Goal: Navigation & Orientation: Find specific page/section

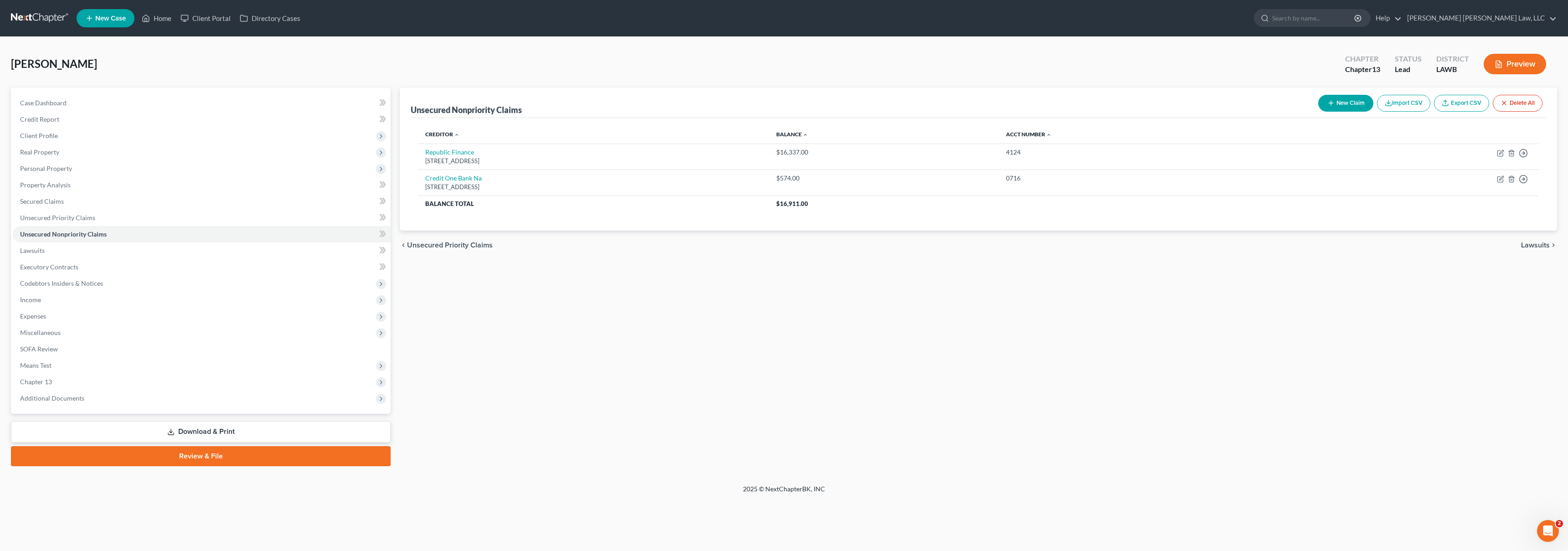
click at [47, 19] on link at bounding box center [40, 18] width 58 height 16
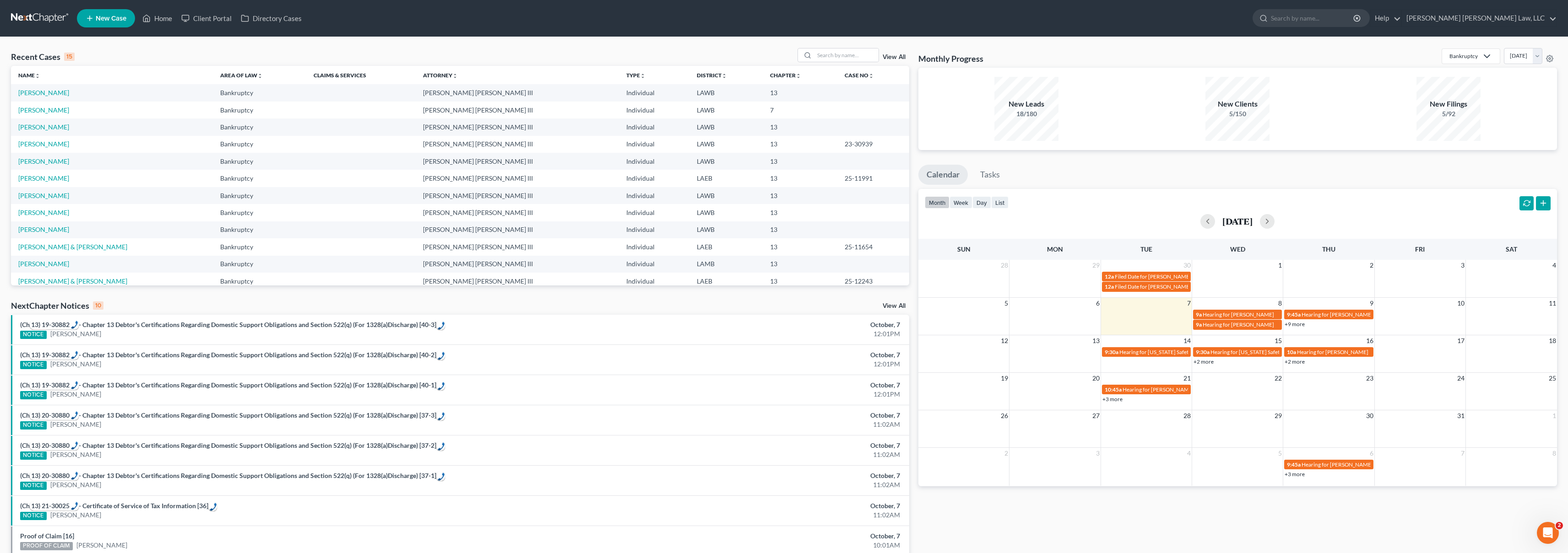
click at [50, 17] on link at bounding box center [40, 18] width 59 height 16
click at [849, 56] on input "search" at bounding box center [846, 55] width 64 height 13
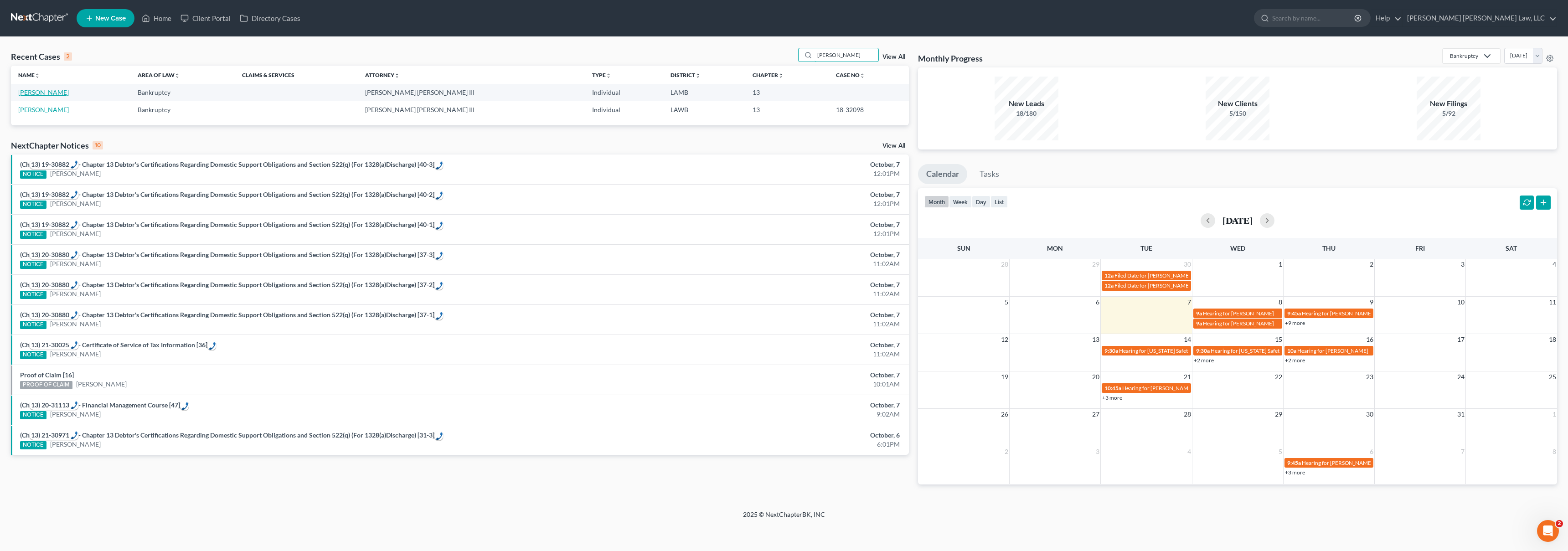
type input "martin, james"
click at [37, 92] on link "Martin, James" at bounding box center [43, 92] width 51 height 8
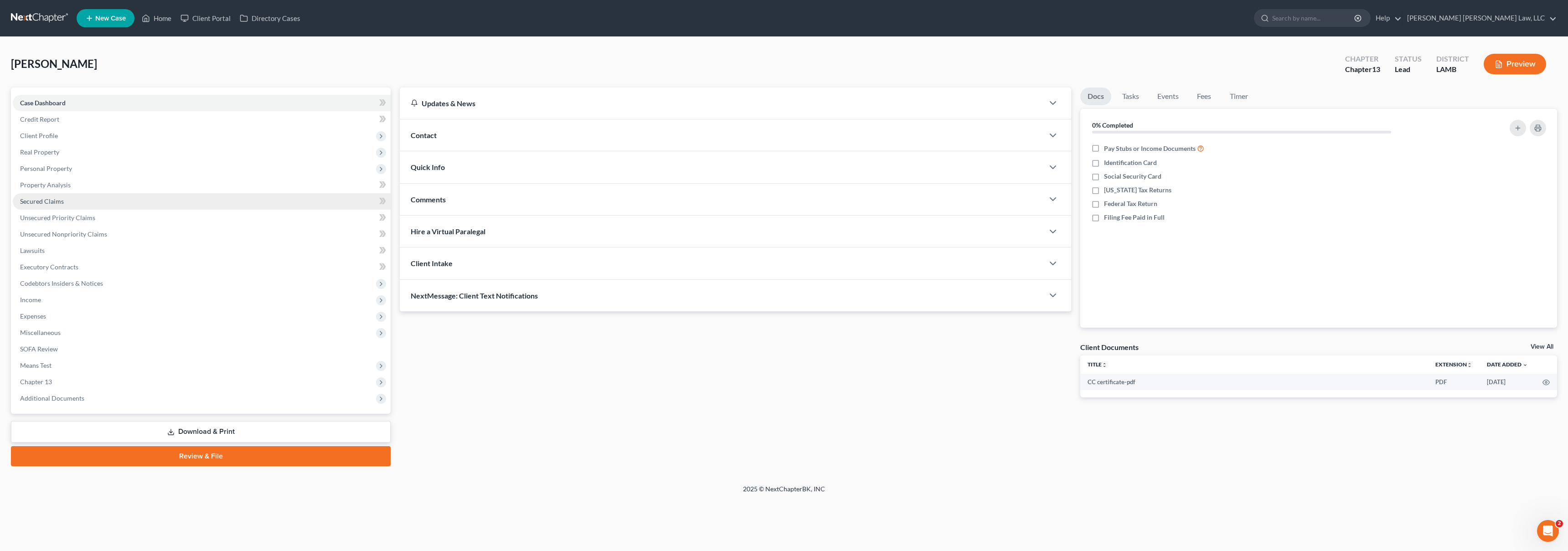
click at [68, 203] on link "Secured Claims" at bounding box center [201, 202] width 378 height 16
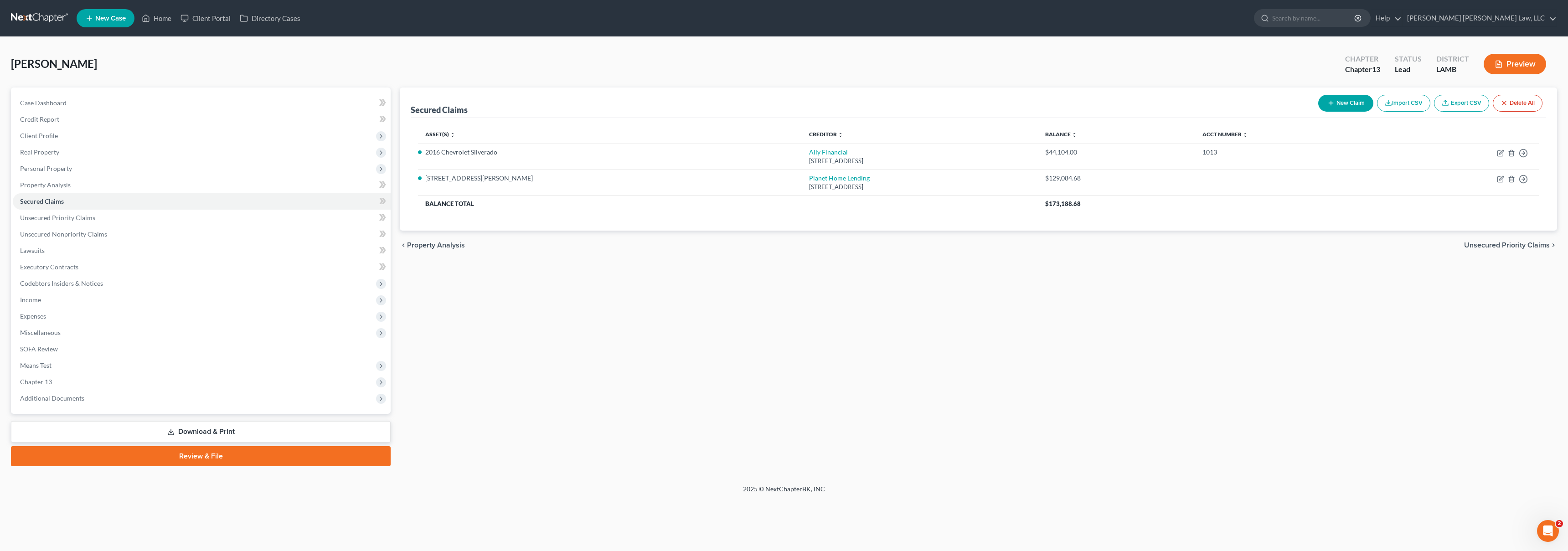
click at [1077, 133] on link "Balance expand_more expand_less unfold_more" at bounding box center [1061, 134] width 32 height 7
click at [104, 216] on link "Unsecured Priority Claims" at bounding box center [201, 217] width 378 height 16
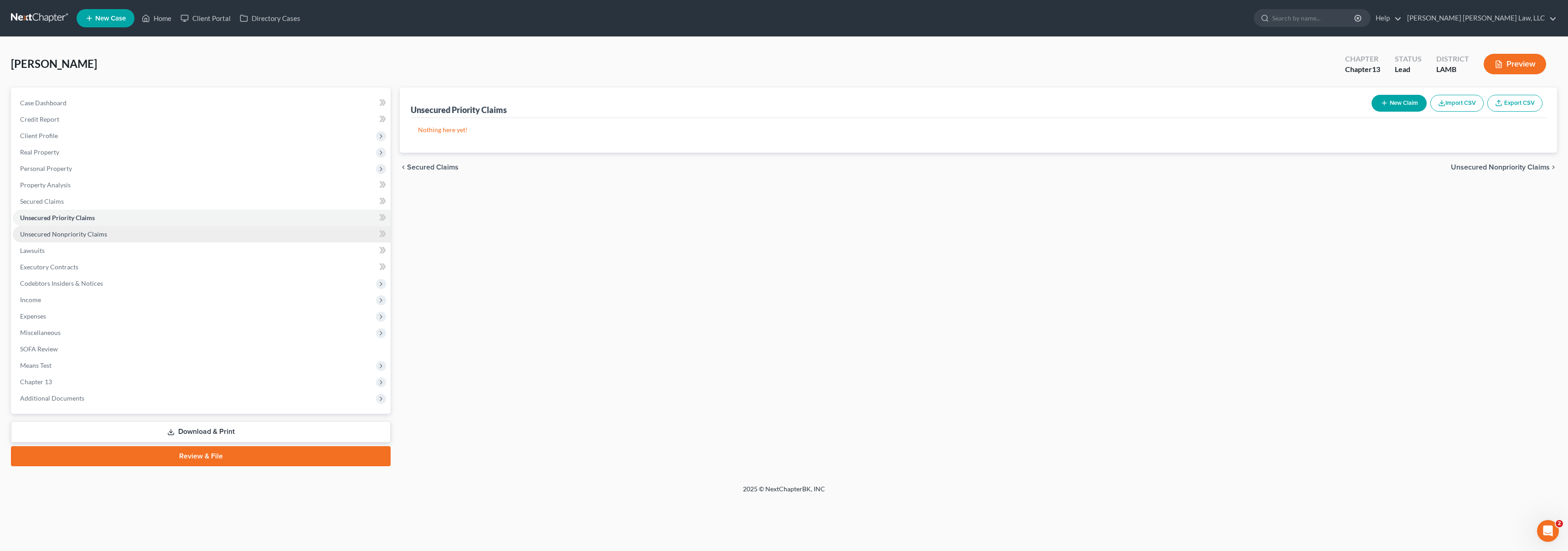
click at [100, 233] on span "Unsecured Nonpriority Claims" at bounding box center [63, 234] width 87 height 8
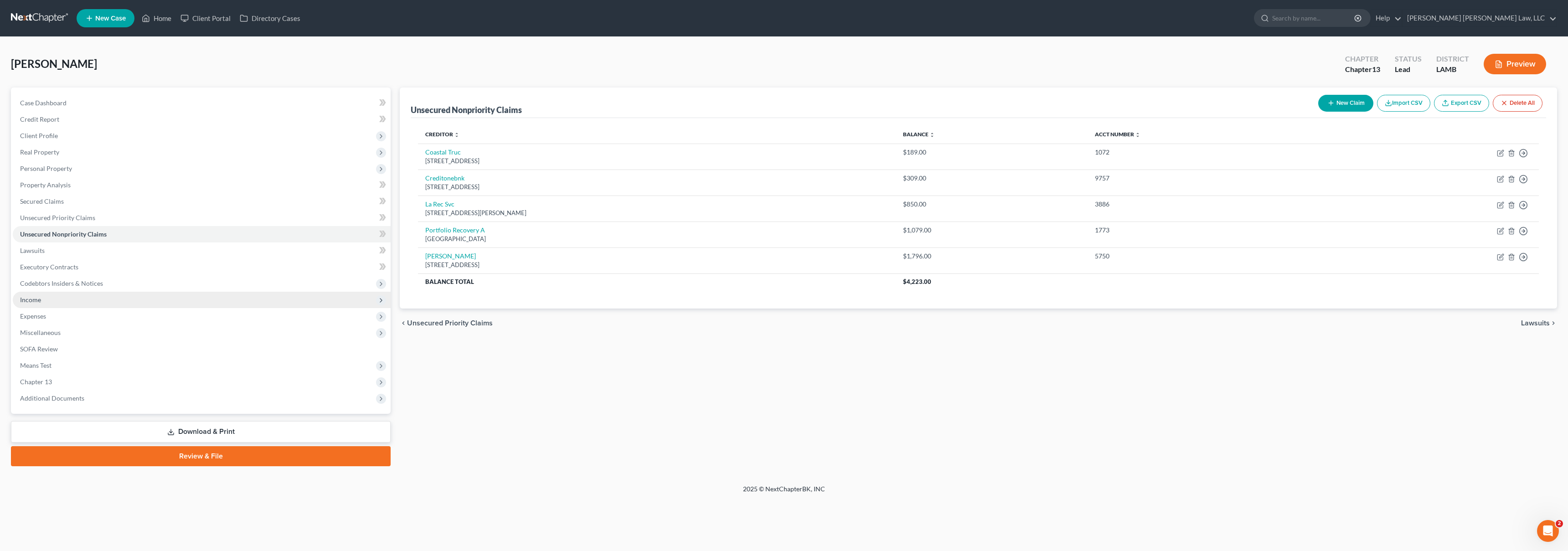
click at [88, 300] on span "Income" at bounding box center [201, 300] width 378 height 16
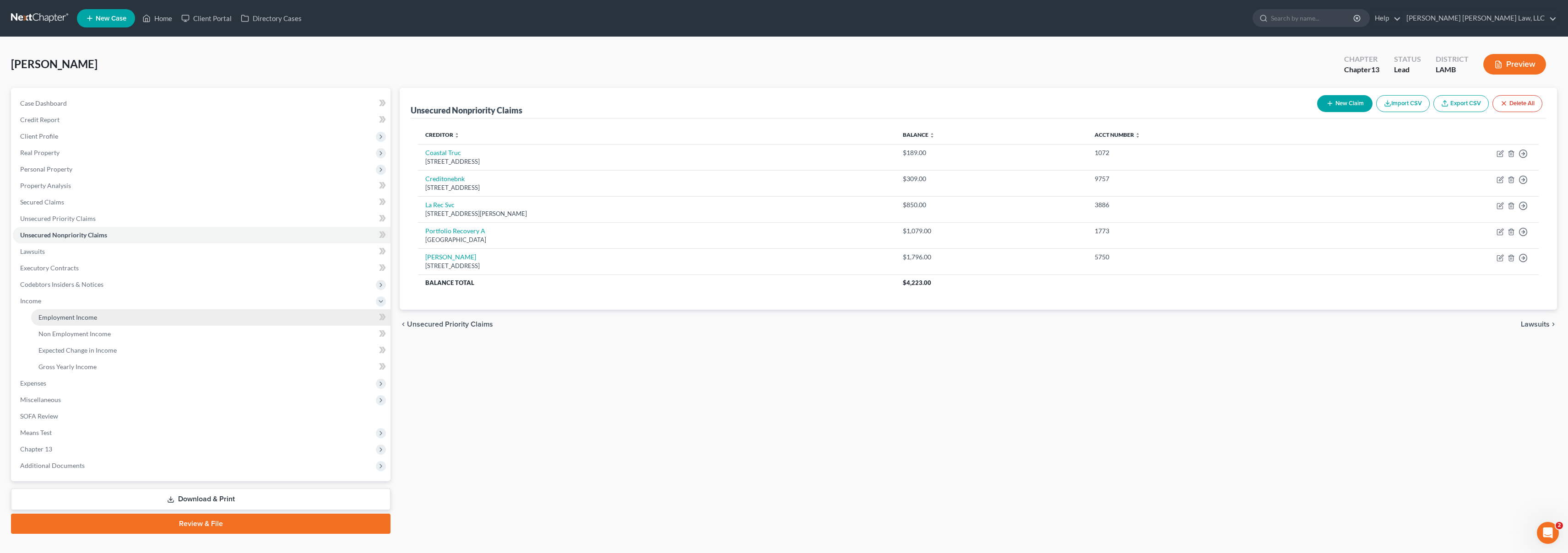
click at [105, 317] on link "Employment Income" at bounding box center [211, 317] width 359 height 16
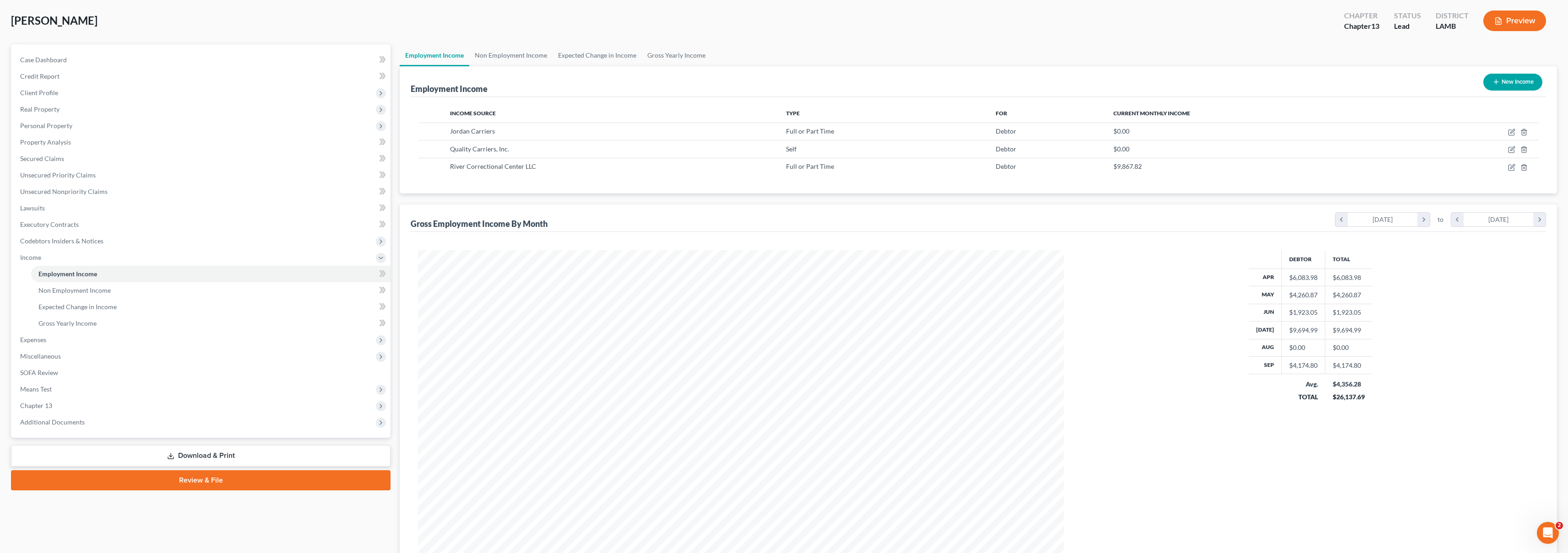
scroll to position [42, 0]
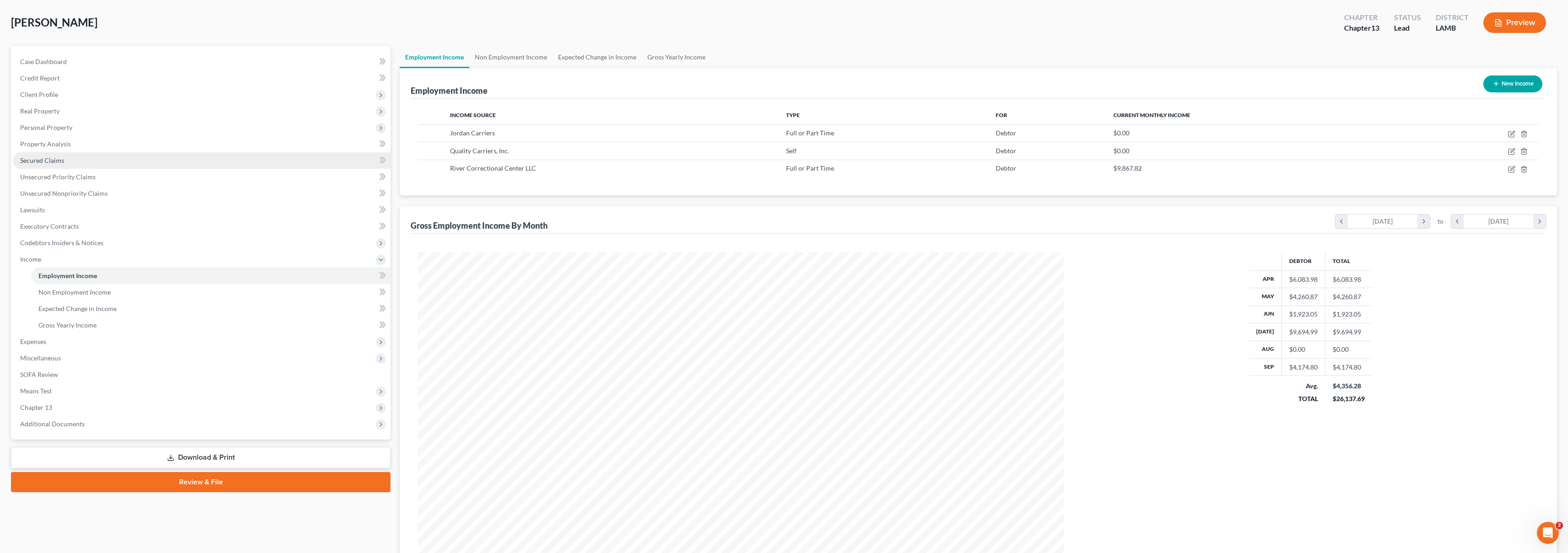
click at [76, 163] on link "Secured Claims" at bounding box center [202, 160] width 378 height 16
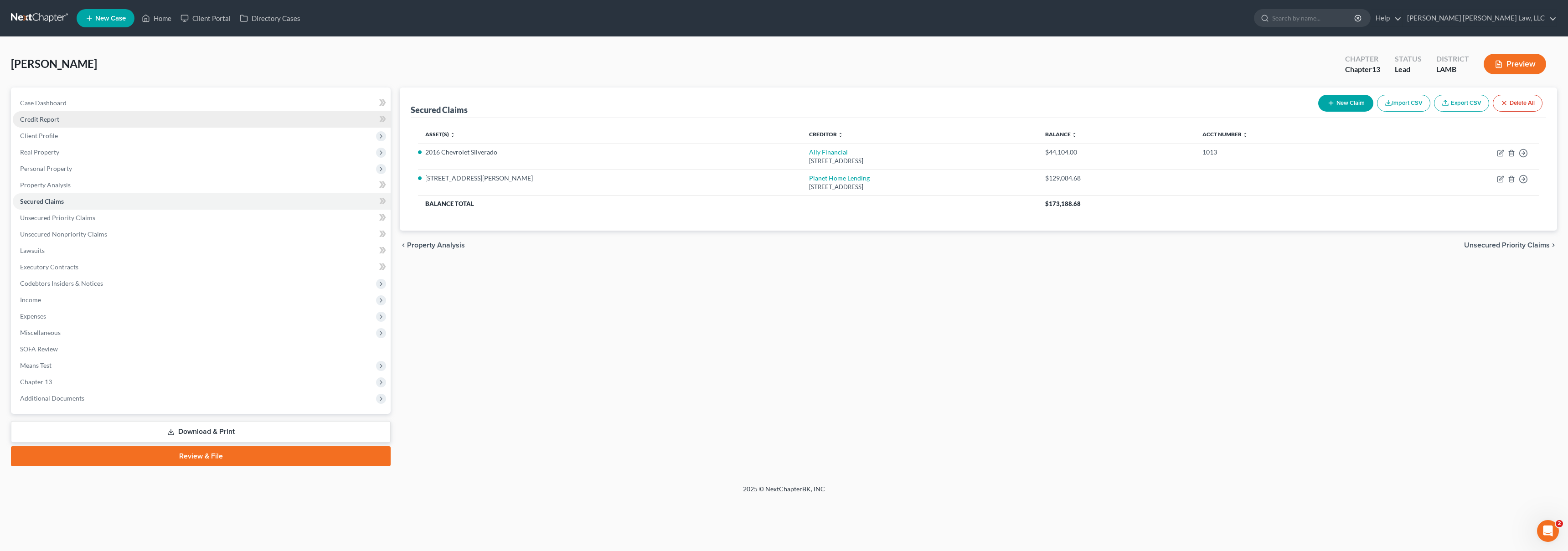
click at [160, 121] on link "Credit Report" at bounding box center [201, 119] width 378 height 16
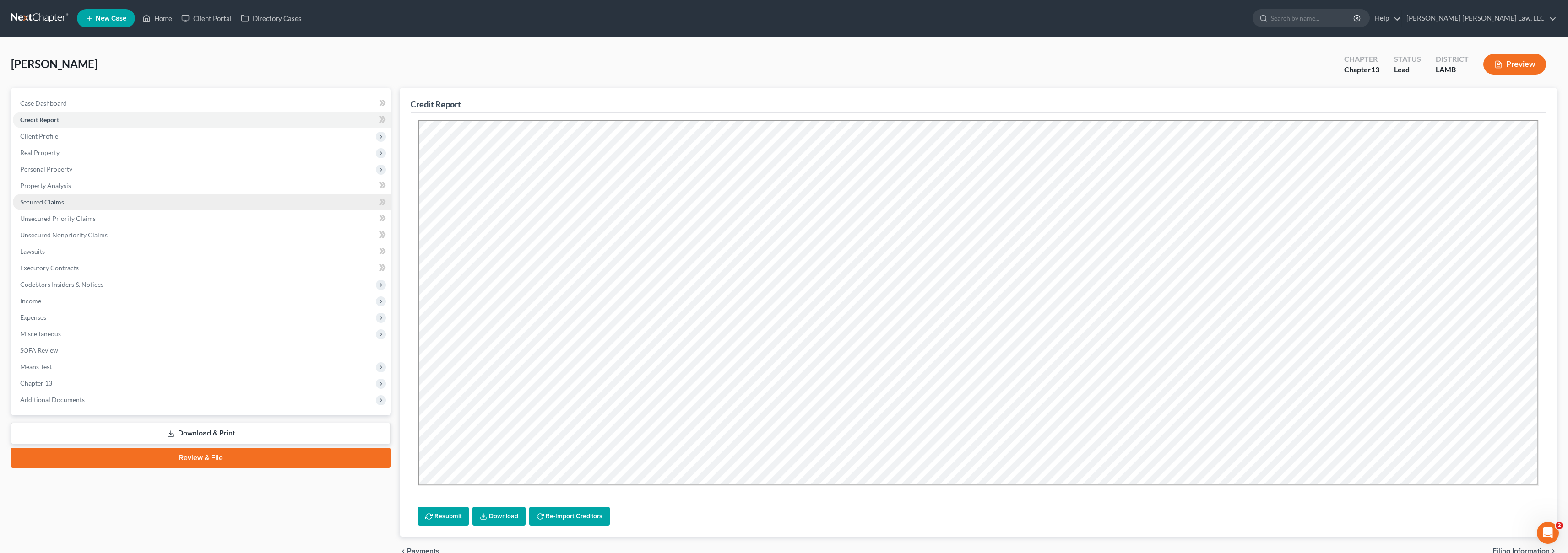
click at [39, 200] on span "Secured Claims" at bounding box center [42, 202] width 44 height 8
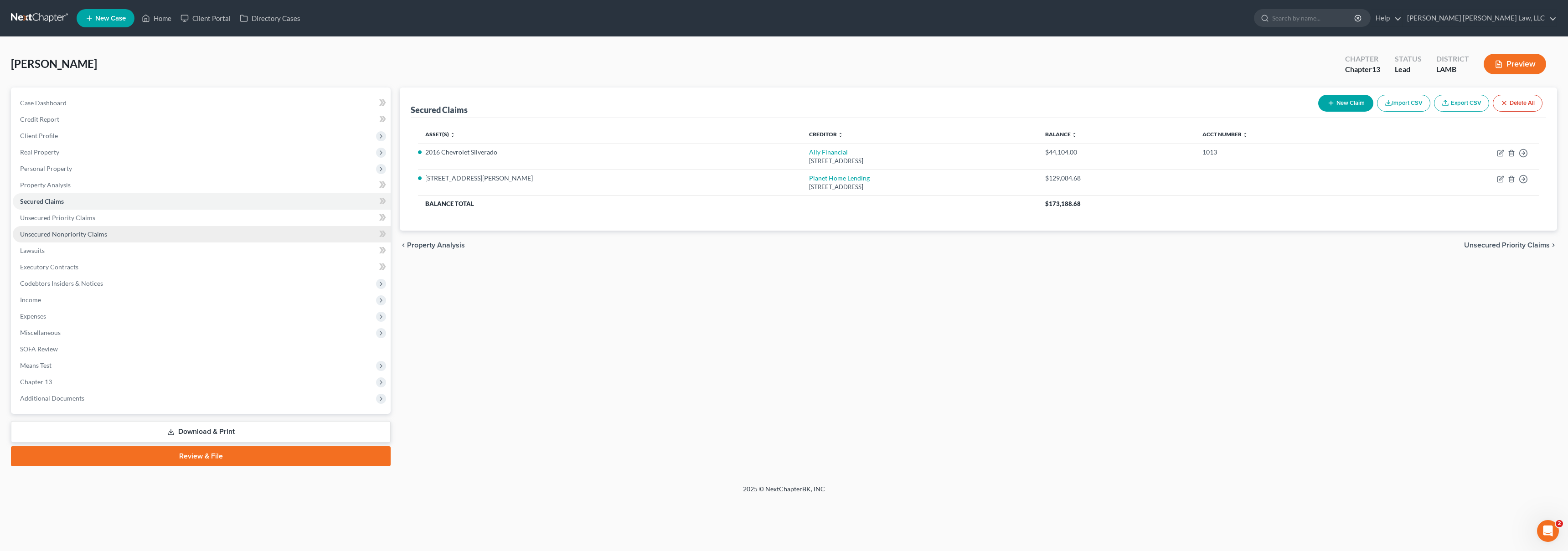
click at [57, 233] on span "Unsecured Nonpriority Claims" at bounding box center [63, 234] width 87 height 8
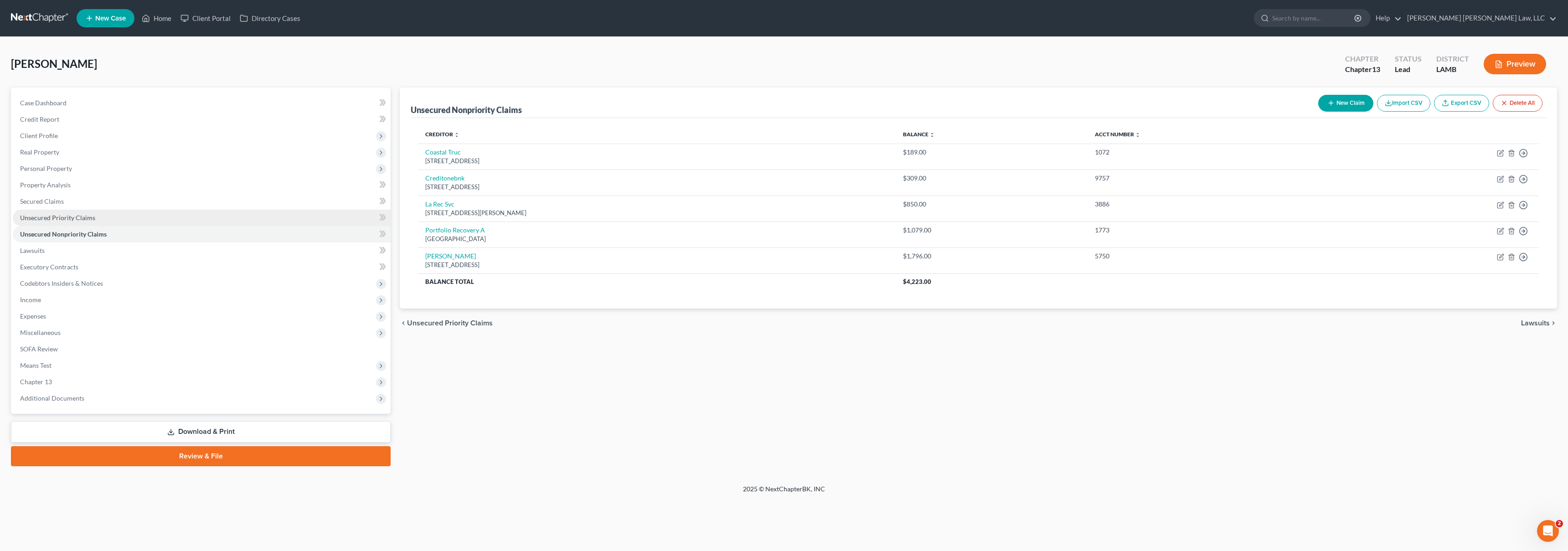
click at [76, 223] on link "Unsecured Priority Claims" at bounding box center [201, 217] width 378 height 16
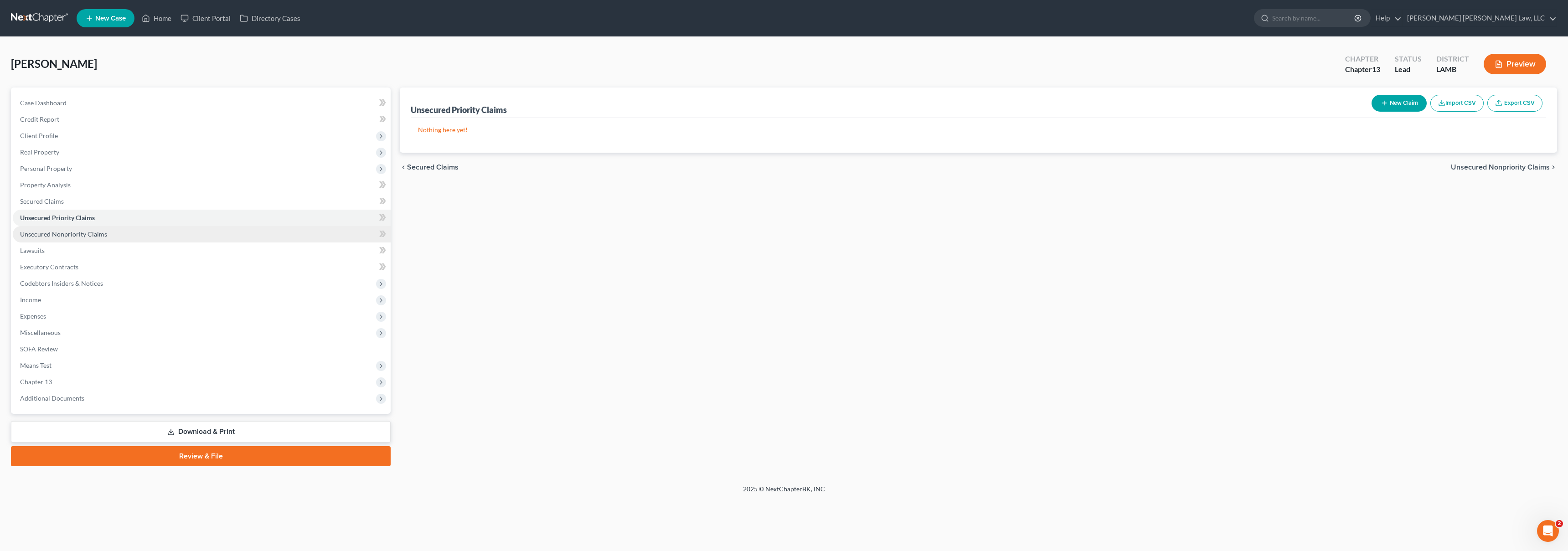
click at [75, 235] on span "Unsecured Nonpriority Claims" at bounding box center [63, 234] width 87 height 8
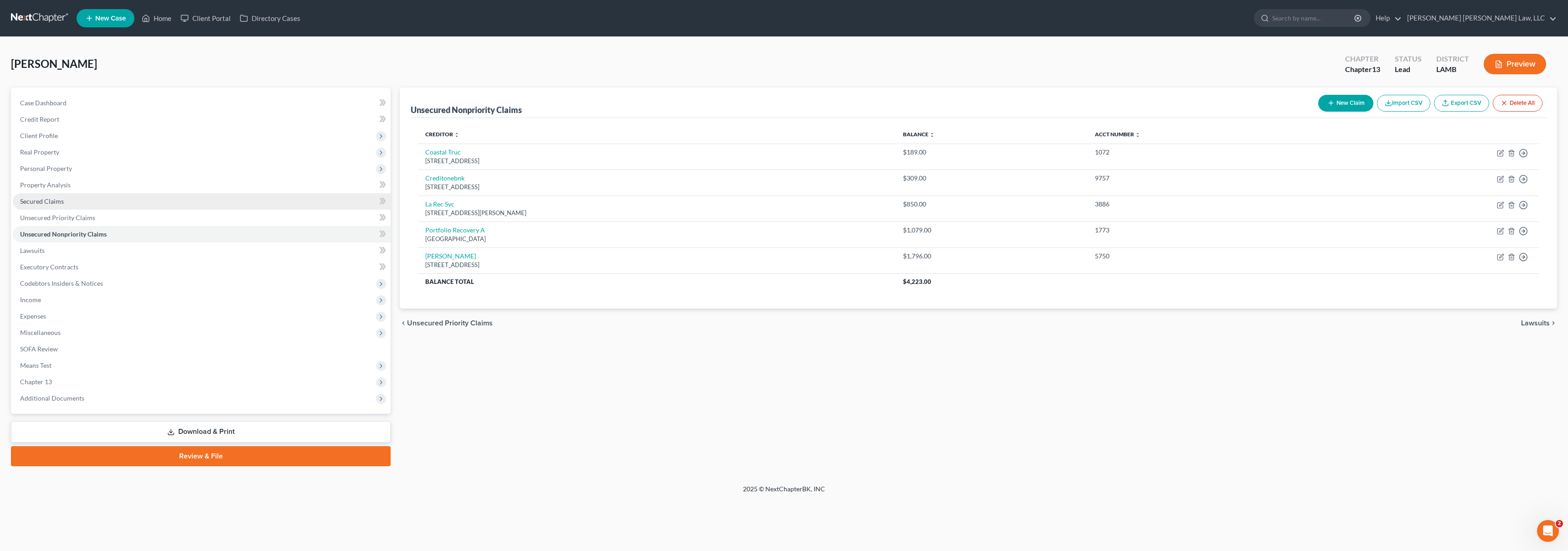
click at [47, 204] on span "Secured Claims" at bounding box center [42, 201] width 44 height 8
